Goal: Task Accomplishment & Management: Complete application form

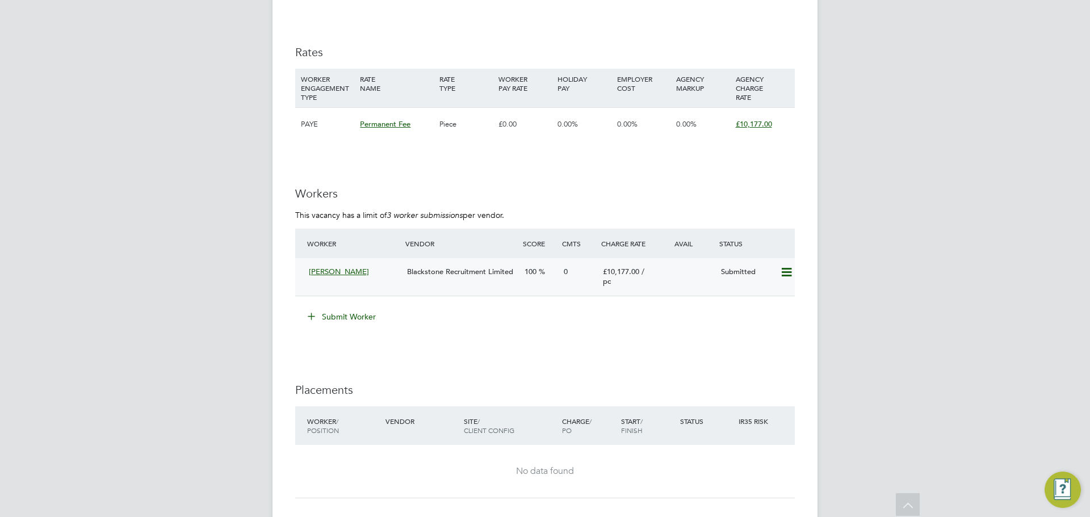
click at [479, 282] on div "Blackstone Recruitment Limited" at bounding box center [462, 272] width 118 height 19
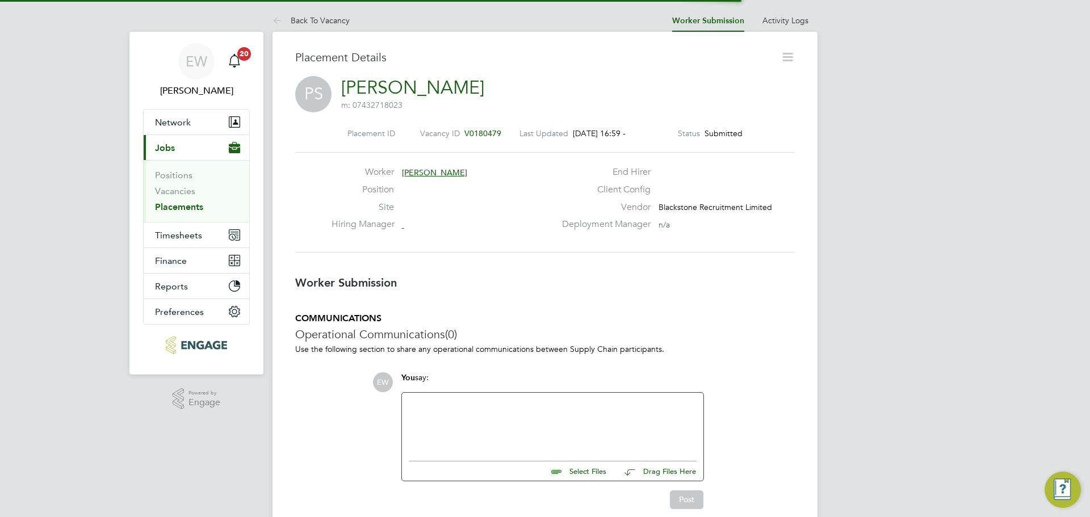
scroll to position [6, 6]
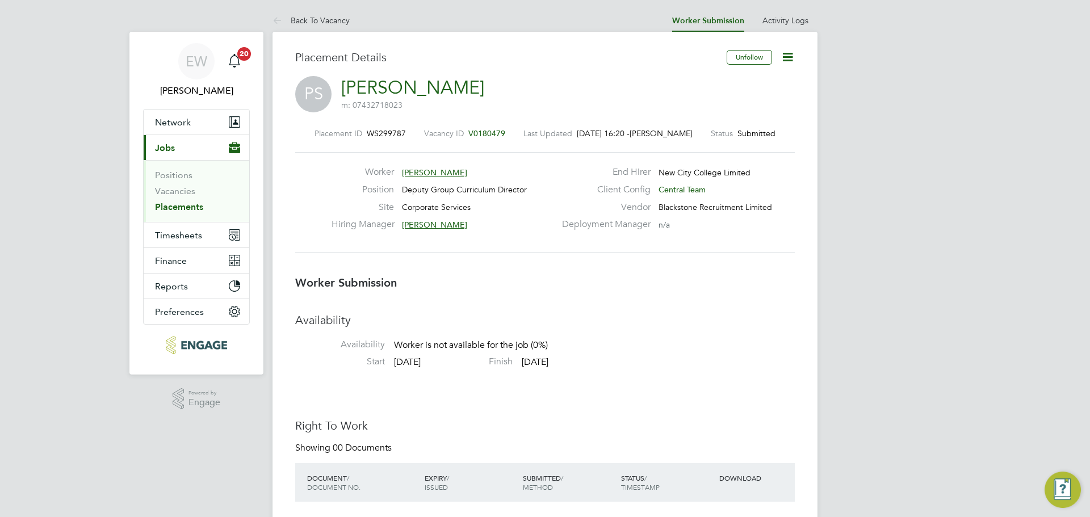
click at [787, 59] on icon at bounding box center [788, 57] width 14 height 14
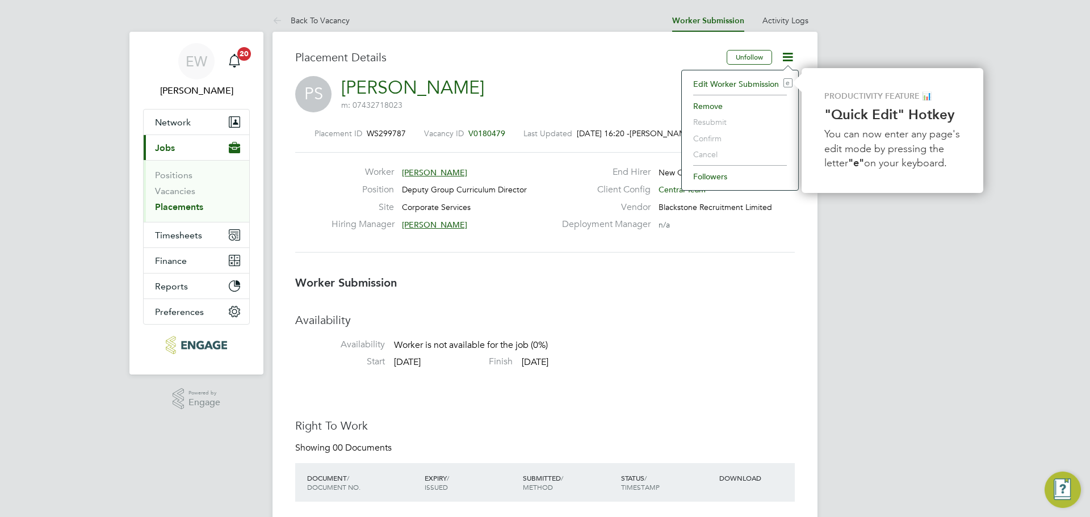
click at [714, 177] on li "Followers" at bounding box center [740, 177] width 105 height 16
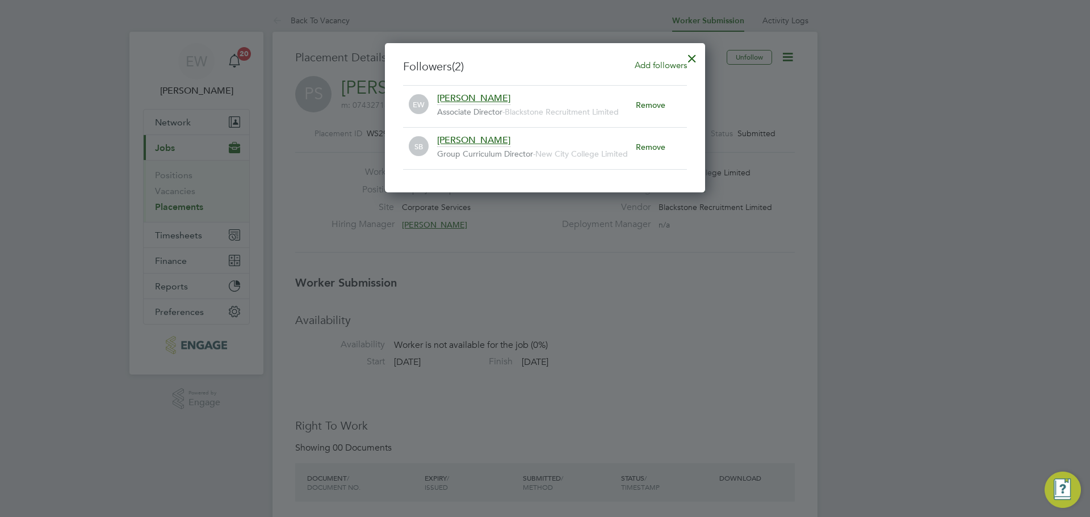
click at [692, 55] on div at bounding box center [692, 55] width 20 height 20
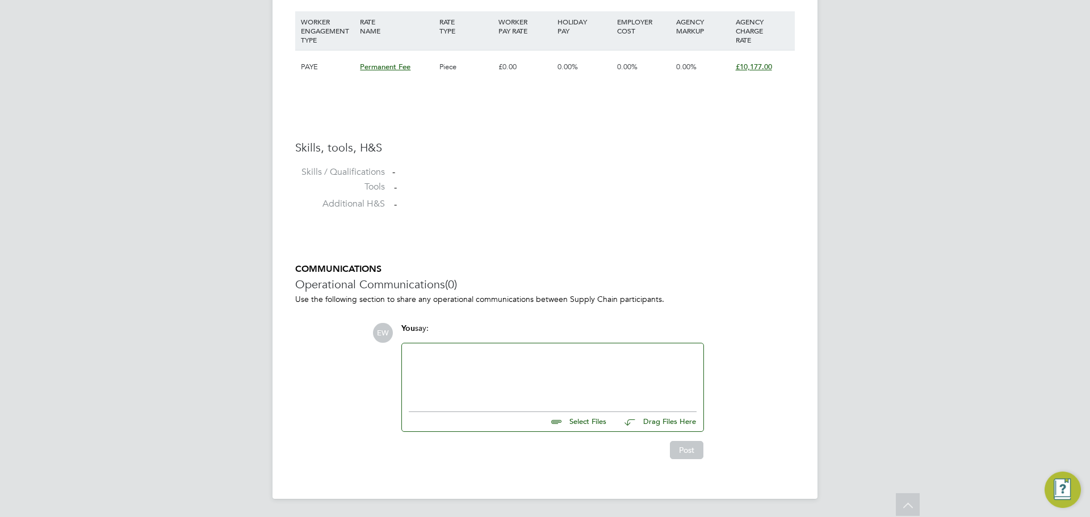
click at [484, 383] on div at bounding box center [553, 374] width 288 height 49
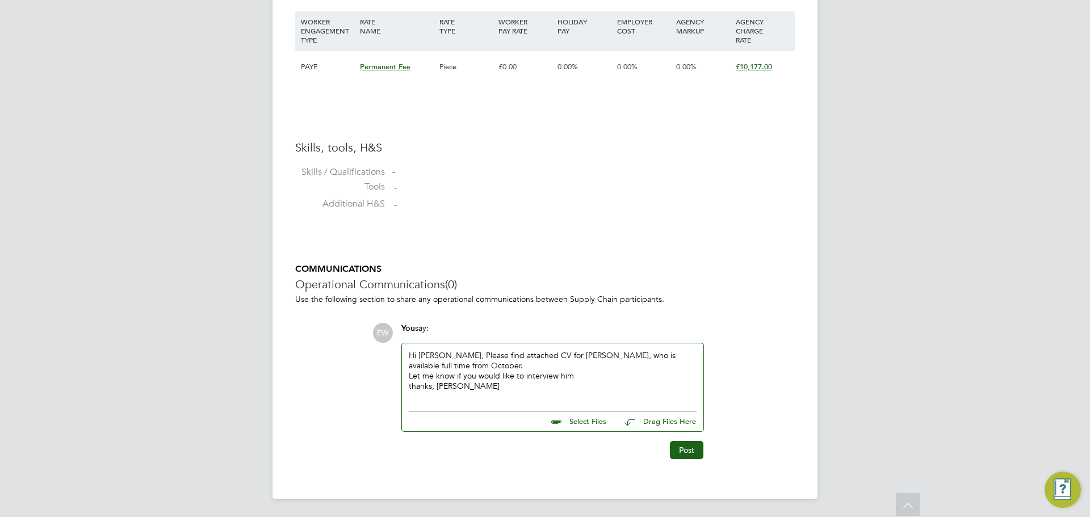
click at [587, 424] on input "file" at bounding box center [611, 420] width 170 height 16
type input "C:\fakepath\Blackstone Recruitment CV - Patrick Suadwa.pdf"
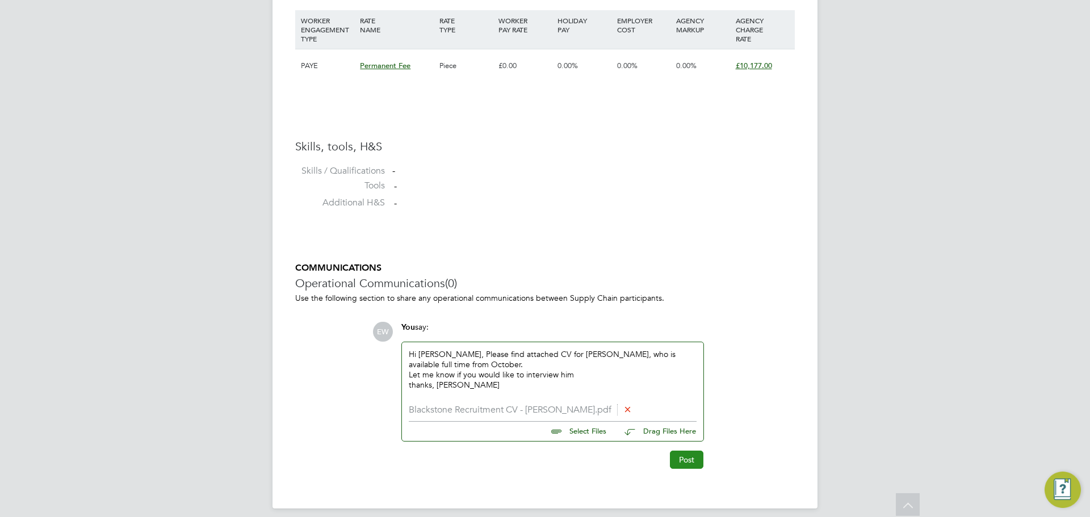
click at [681, 456] on button "Post" at bounding box center [687, 460] width 34 height 18
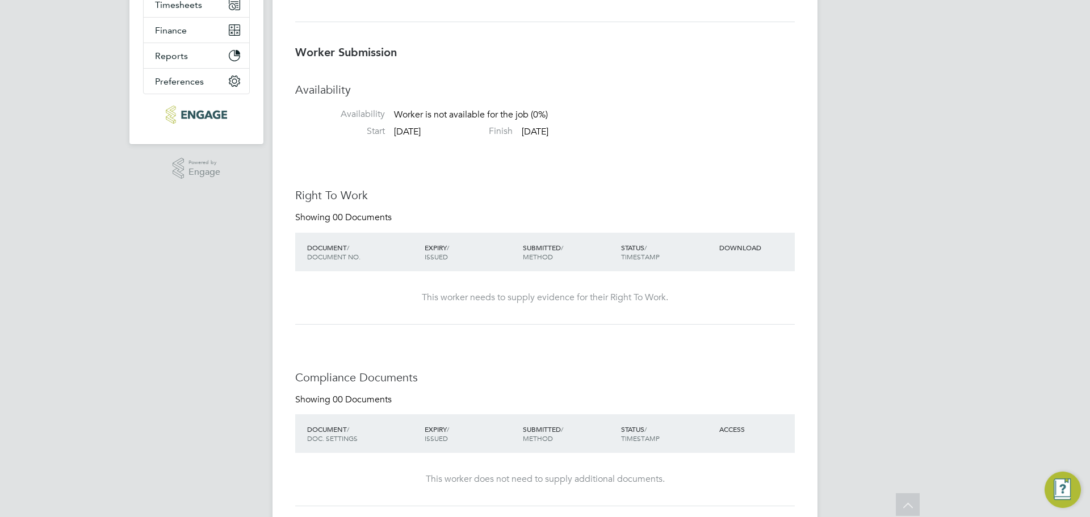
scroll to position [0, 0]
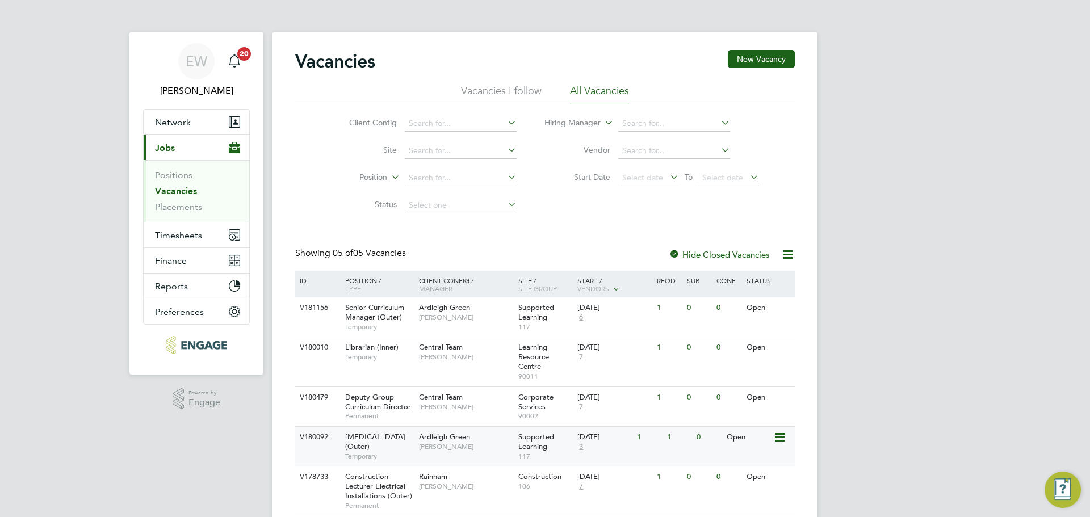
scroll to position [50, 0]
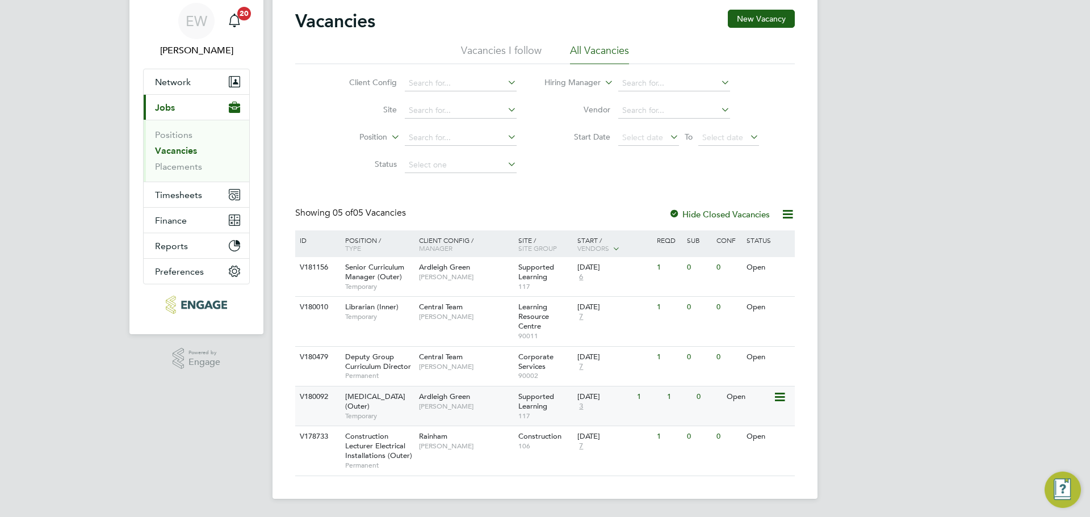
click at [400, 392] on span "Speech and Language Therapist (Outer)" at bounding box center [375, 401] width 60 height 19
click at [382, 352] on span "Deputy Group Curriculum Director" at bounding box center [378, 361] width 66 height 19
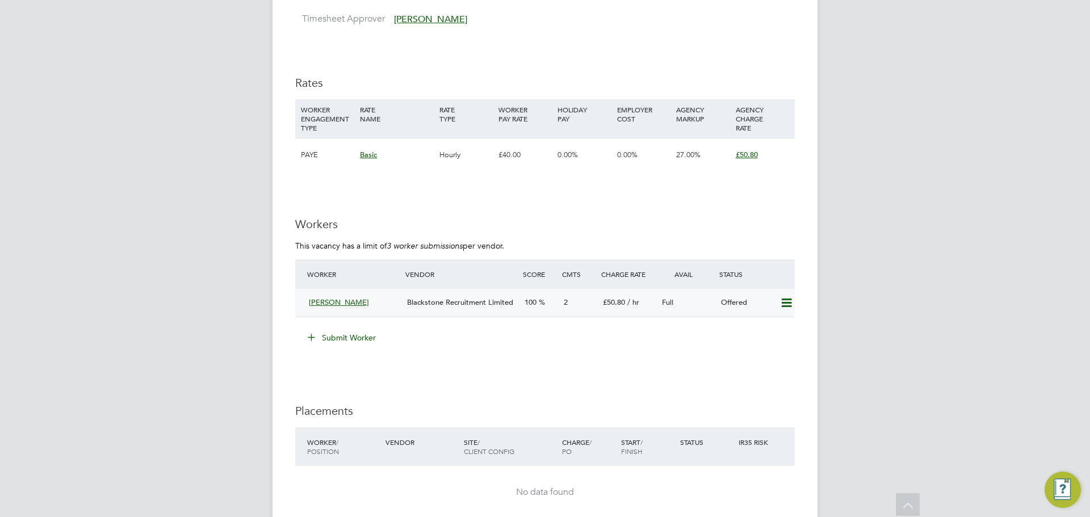
click at [441, 309] on div "Blackstone Recruitment Limited" at bounding box center [462, 303] width 118 height 19
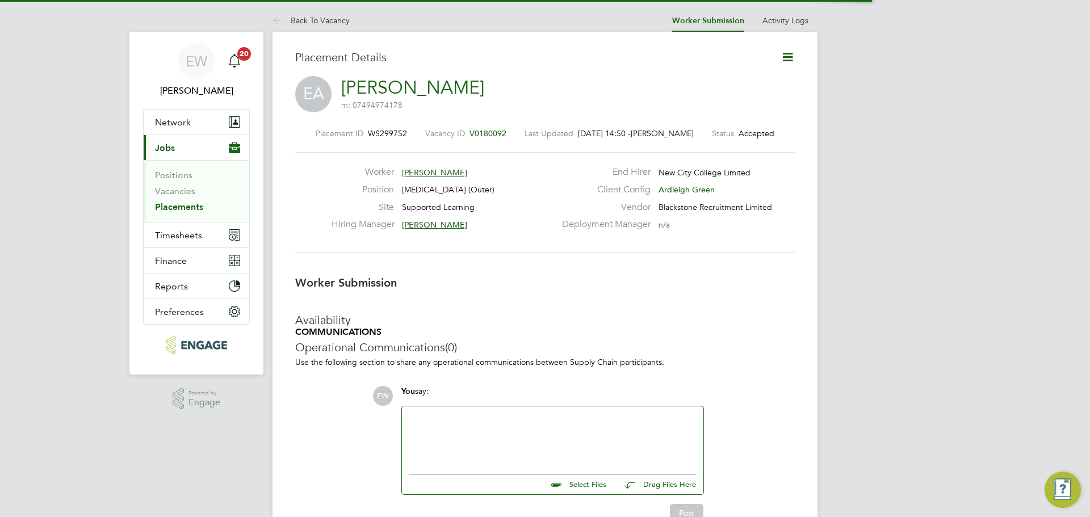
scroll to position [6, 6]
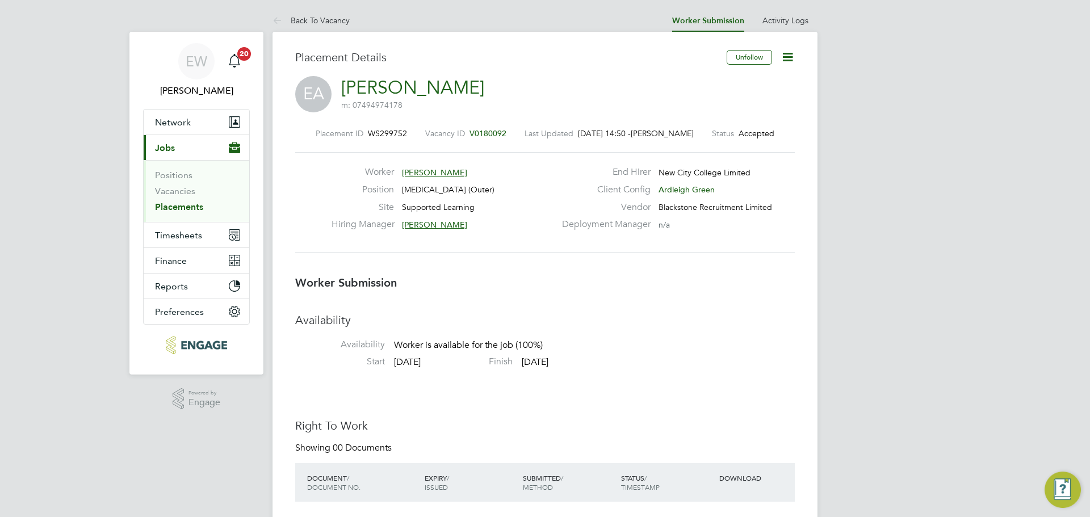
click at [790, 61] on icon at bounding box center [788, 57] width 14 height 14
click at [713, 137] on li "Confirm" at bounding box center [740, 139] width 105 height 16
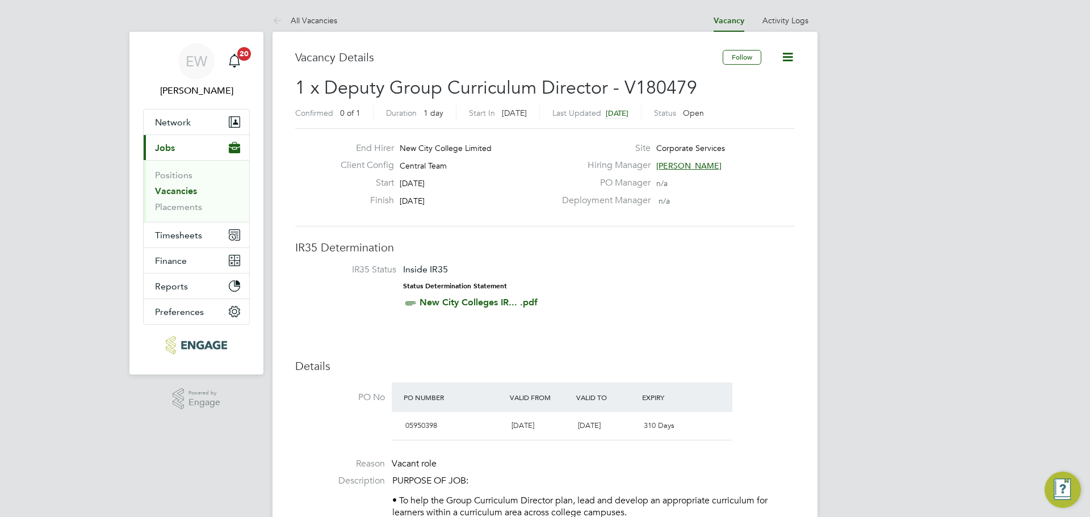
click at [785, 57] on icon at bounding box center [788, 57] width 14 height 14
click at [757, 122] on li "Followers" at bounding box center [760, 122] width 66 height 16
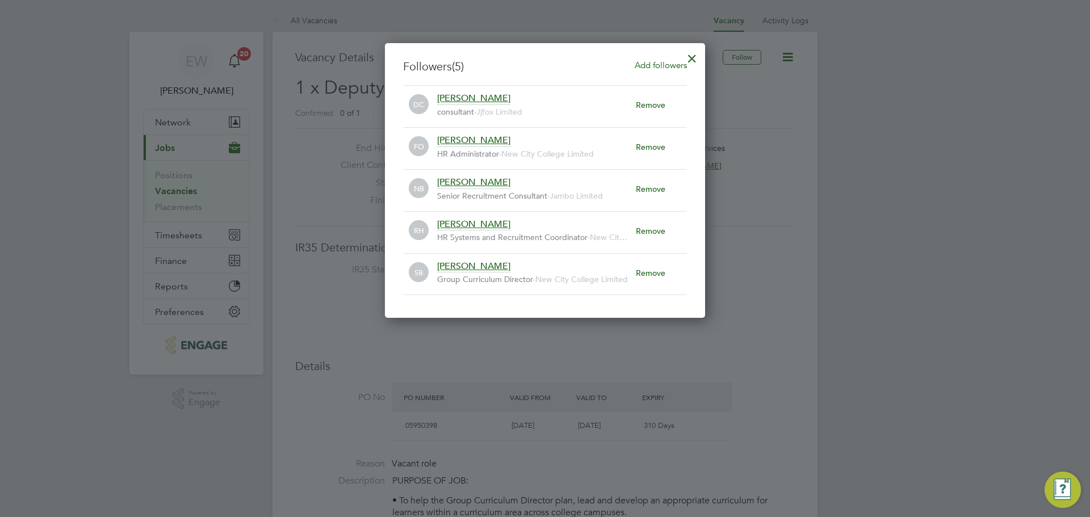
click at [692, 53] on div at bounding box center [692, 55] width 20 height 20
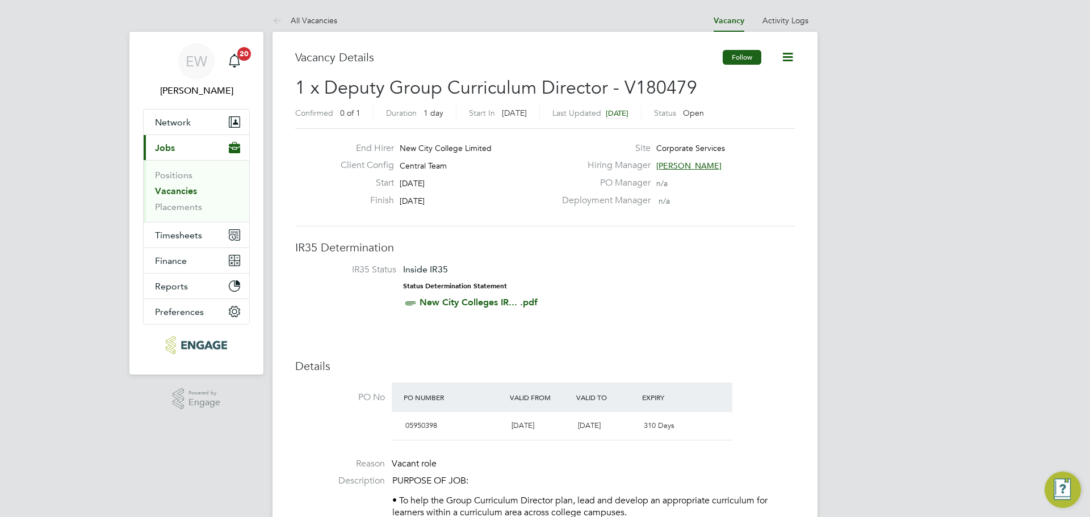
click at [752, 57] on button "Follow" at bounding box center [742, 57] width 39 height 15
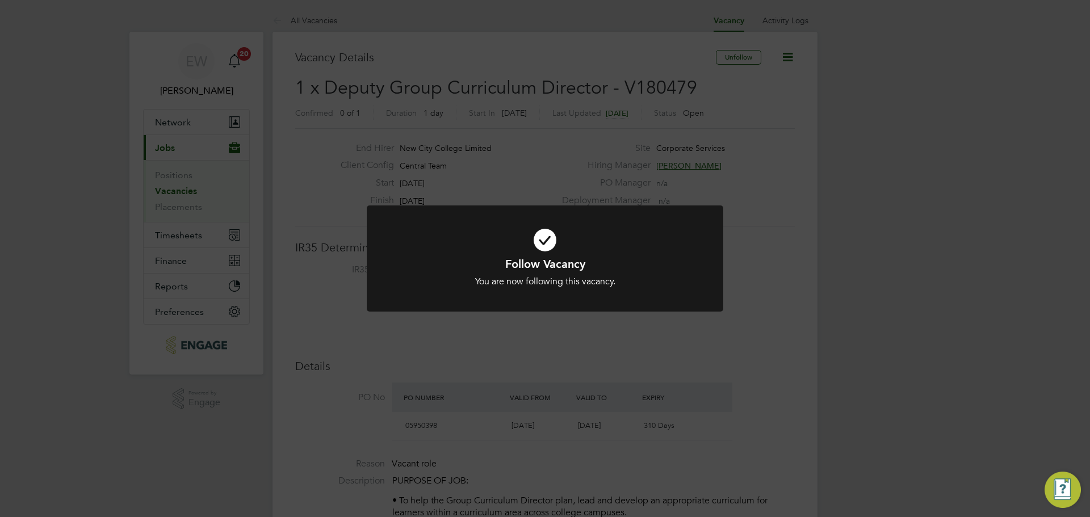
click at [827, 302] on div "Follow Vacancy You are now following this vacancy. Cancel Okay" at bounding box center [545, 258] width 1090 height 517
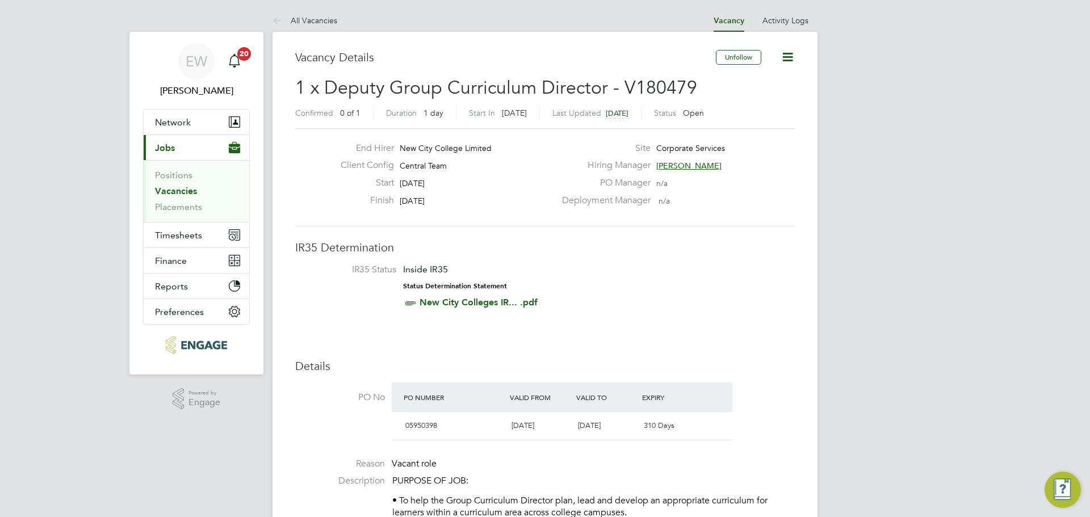
click at [689, 167] on span "[PERSON_NAME]" at bounding box center [688, 166] width 65 height 10
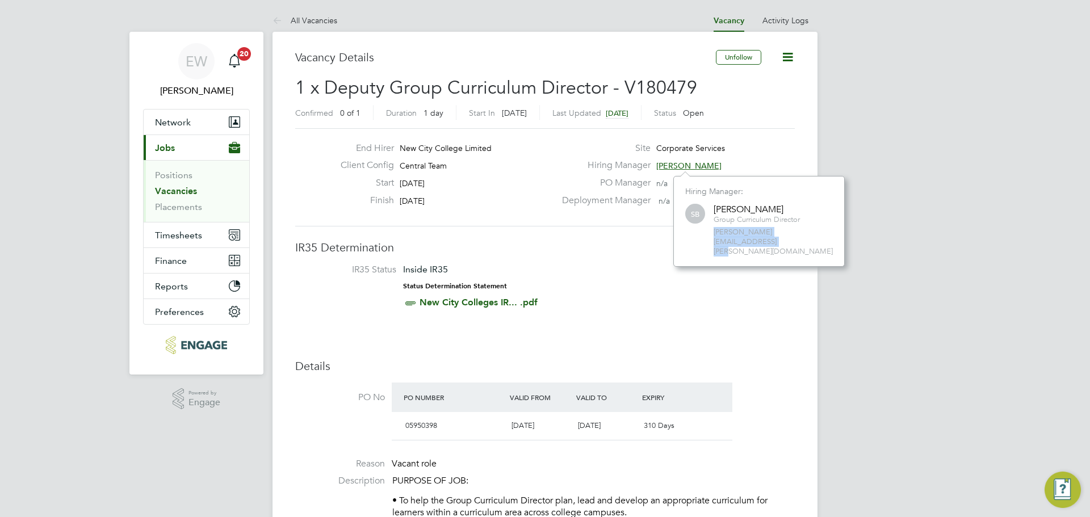
drag, startPoint x: 832, startPoint y: 234, endPoint x: 712, endPoint y: 233, distance: 120.4
click at [712, 233] on div "SB [PERSON_NAME] Group Curriculum Director [PERSON_NAME][EMAIL_ADDRESS][PERSON_…" at bounding box center [759, 229] width 148 height 55
copy span "[PERSON_NAME][EMAIL_ADDRESS][PERSON_NAME][DOMAIN_NAME]"
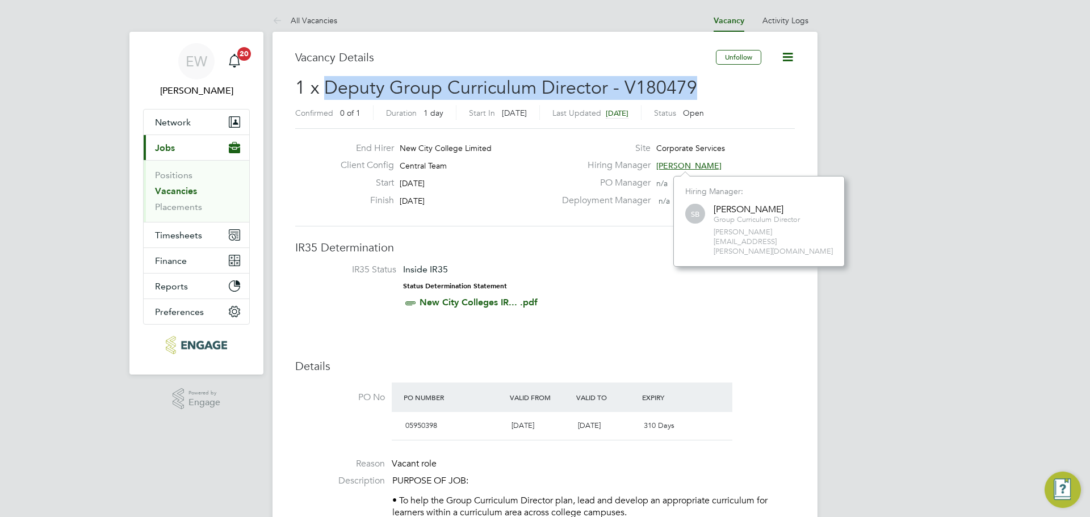
drag, startPoint x: 694, startPoint y: 86, endPoint x: 324, endPoint y: 79, distance: 370.9
click at [324, 79] on h2 "1 x Deputy Group Curriculum Director - V180479 Confirmed 0 of 1 Duration 1 day …" at bounding box center [545, 100] width 500 height 48
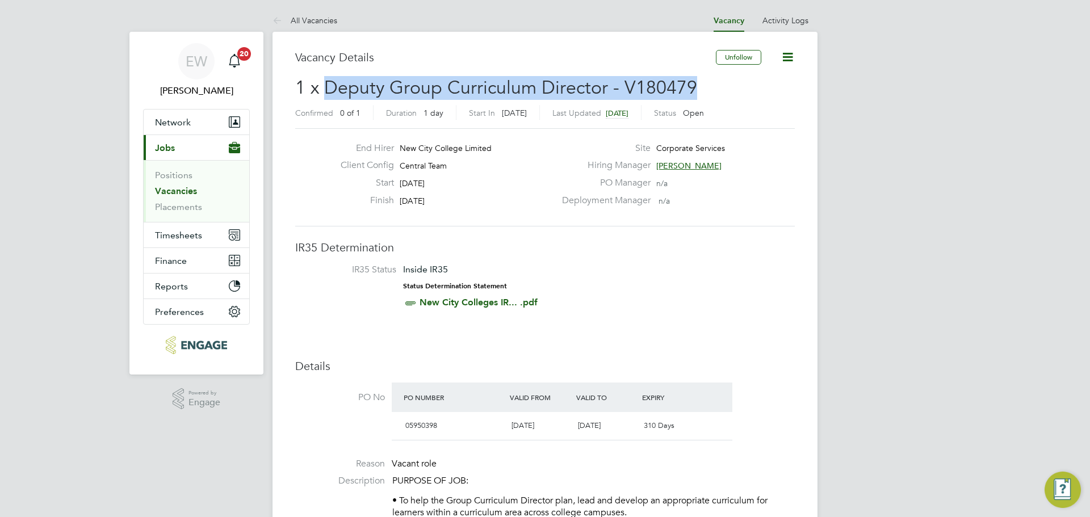
copy span "Deputy Group Curriculum Director - V180479"
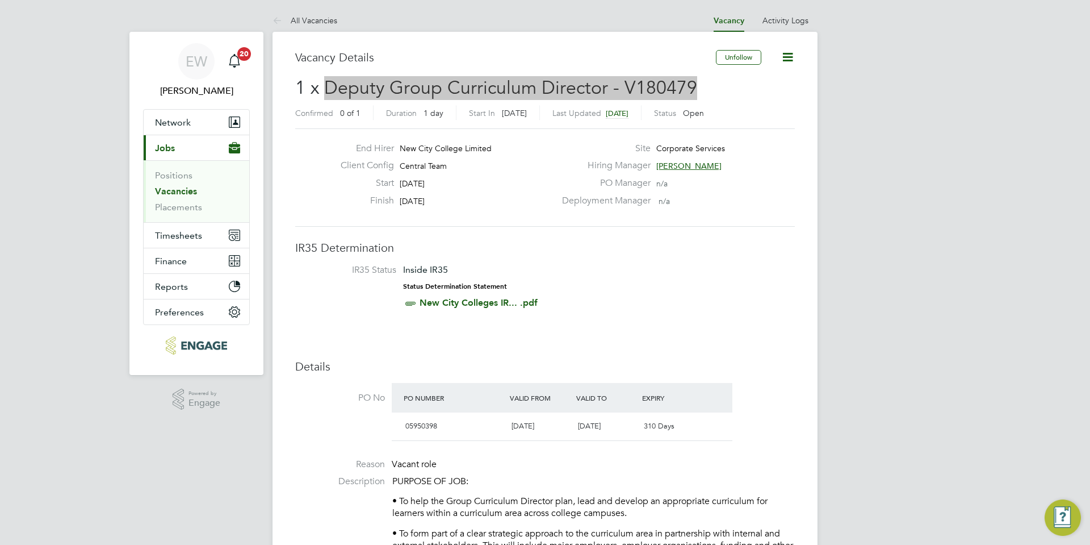
scroll to position [18, 224]
